Goal: Find specific page/section: Find specific page/section

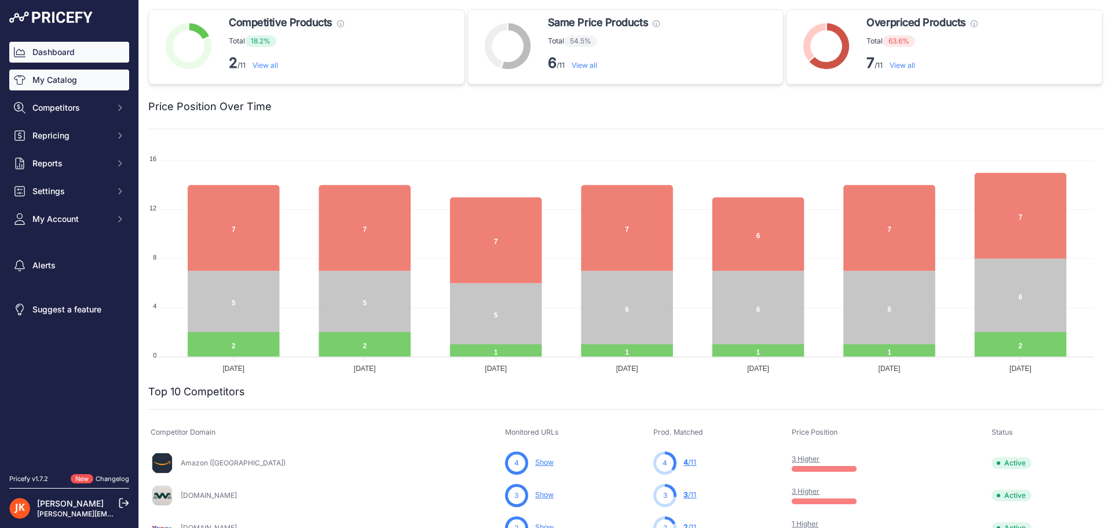
click at [89, 82] on link "My Catalog" at bounding box center [69, 79] width 120 height 21
